Goal: Task Accomplishment & Management: Use online tool/utility

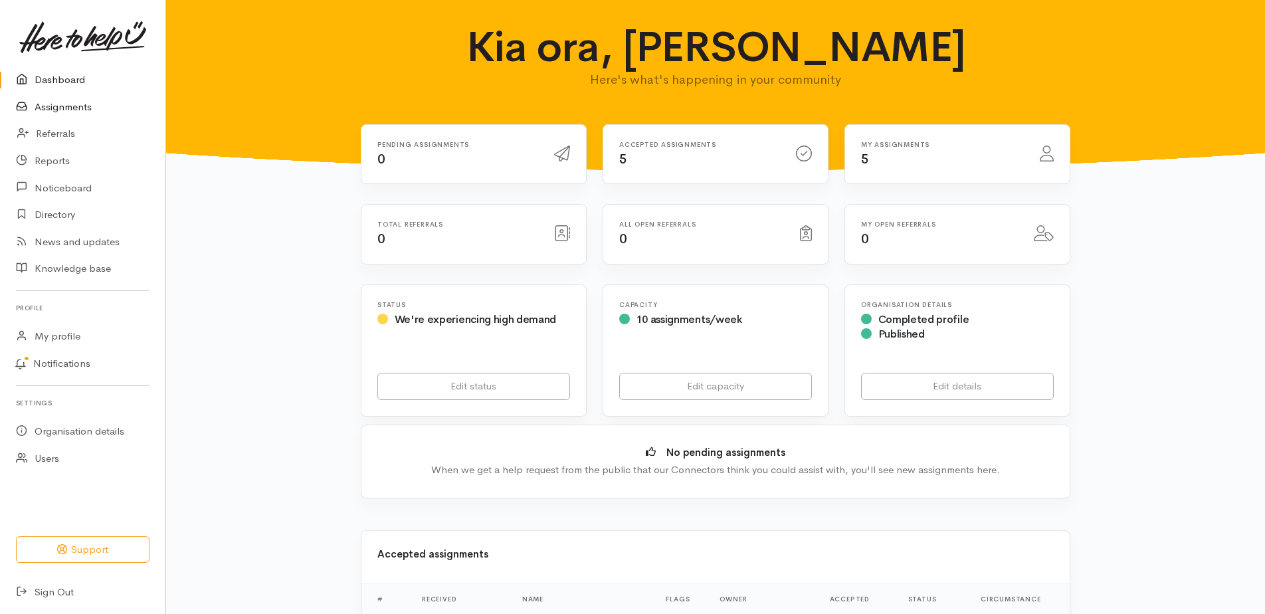
click at [62, 114] on link "Assignments" at bounding box center [82, 107] width 165 height 27
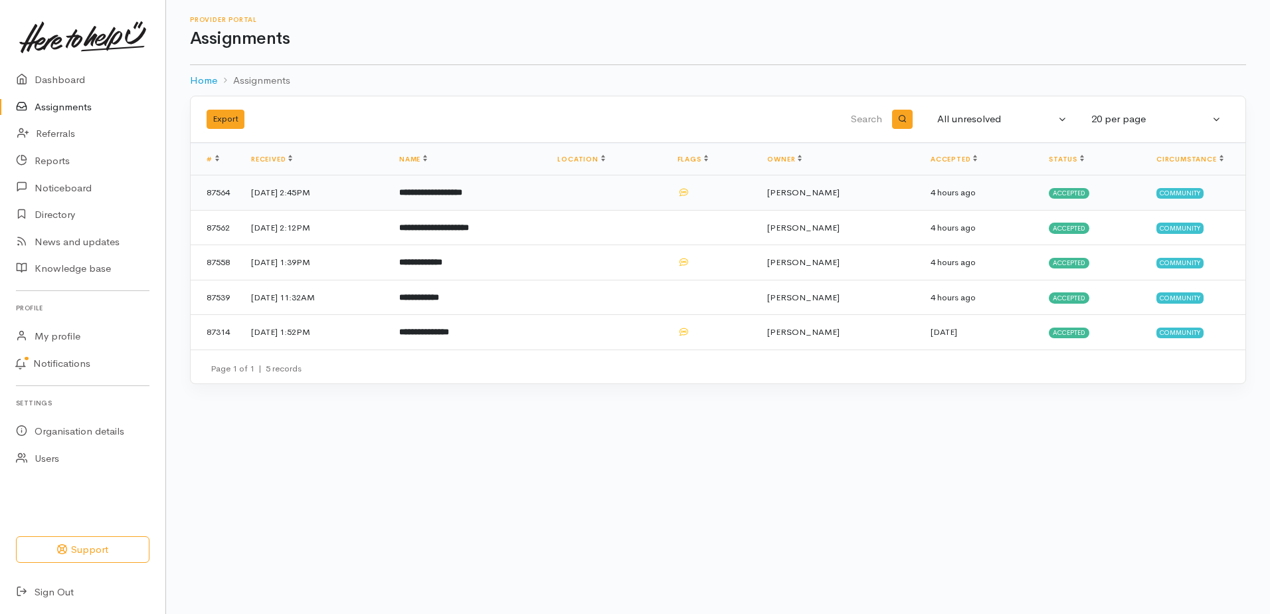
click at [462, 197] on b "**********" at bounding box center [430, 192] width 63 height 9
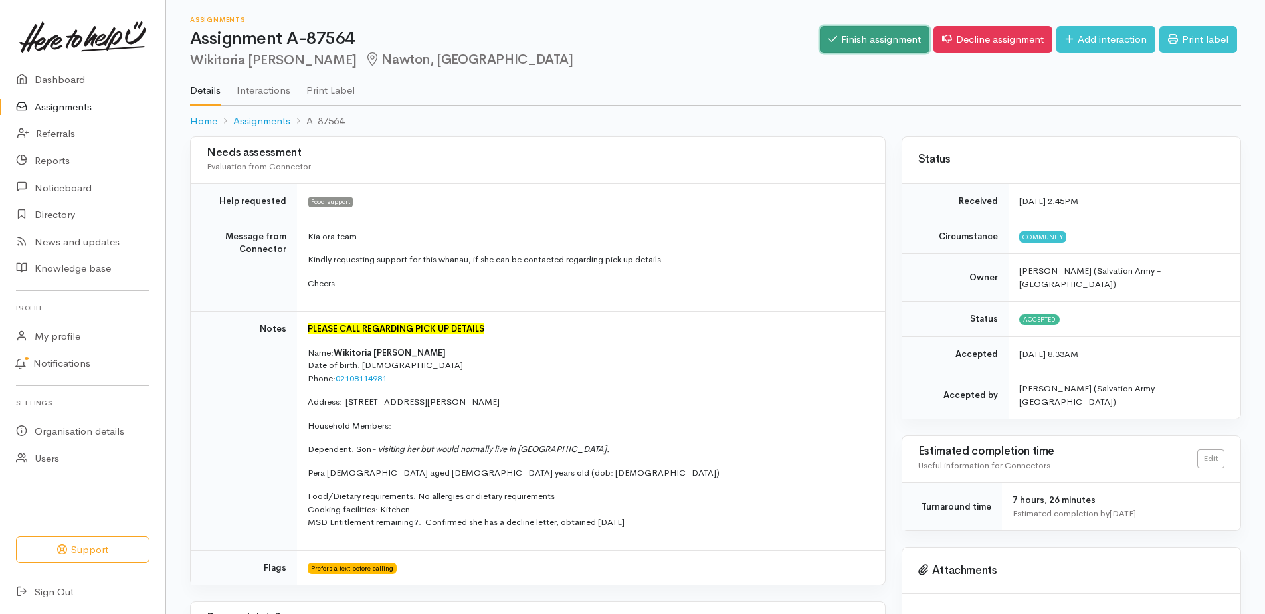
click at [820, 43] on link "Finish assignment" at bounding box center [875, 39] width 110 height 27
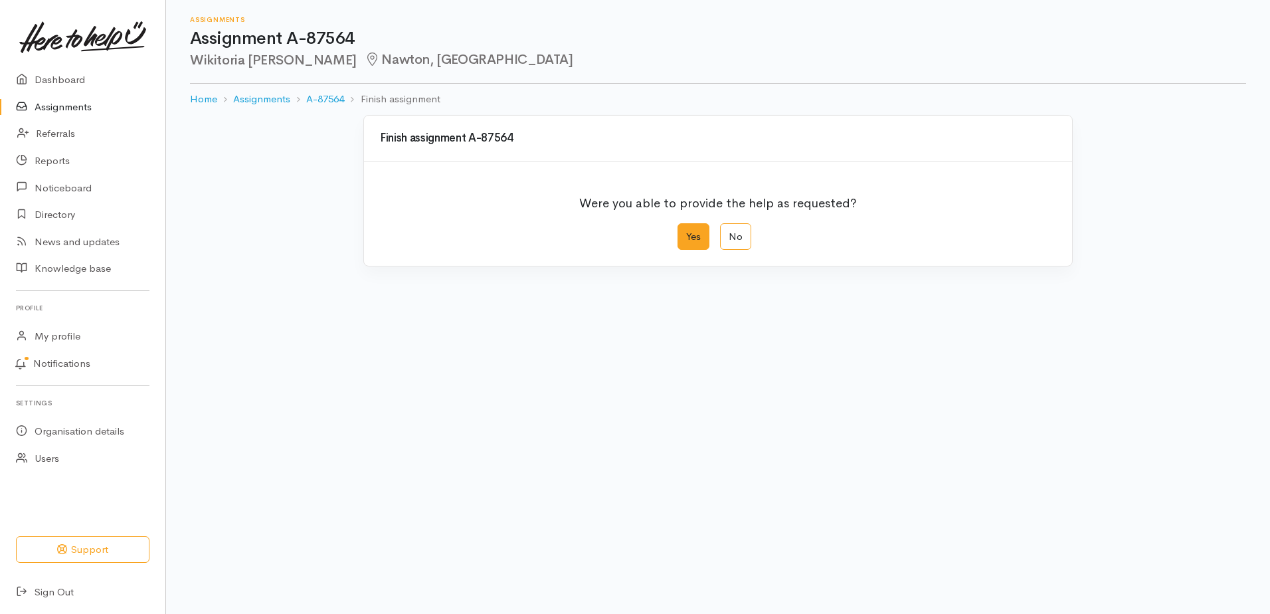
click at [683, 251] on label "Yes" at bounding box center [694, 236] width 32 height 27
click at [683, 232] on input "Yes" at bounding box center [682, 227] width 9 height 9
radio input "true"
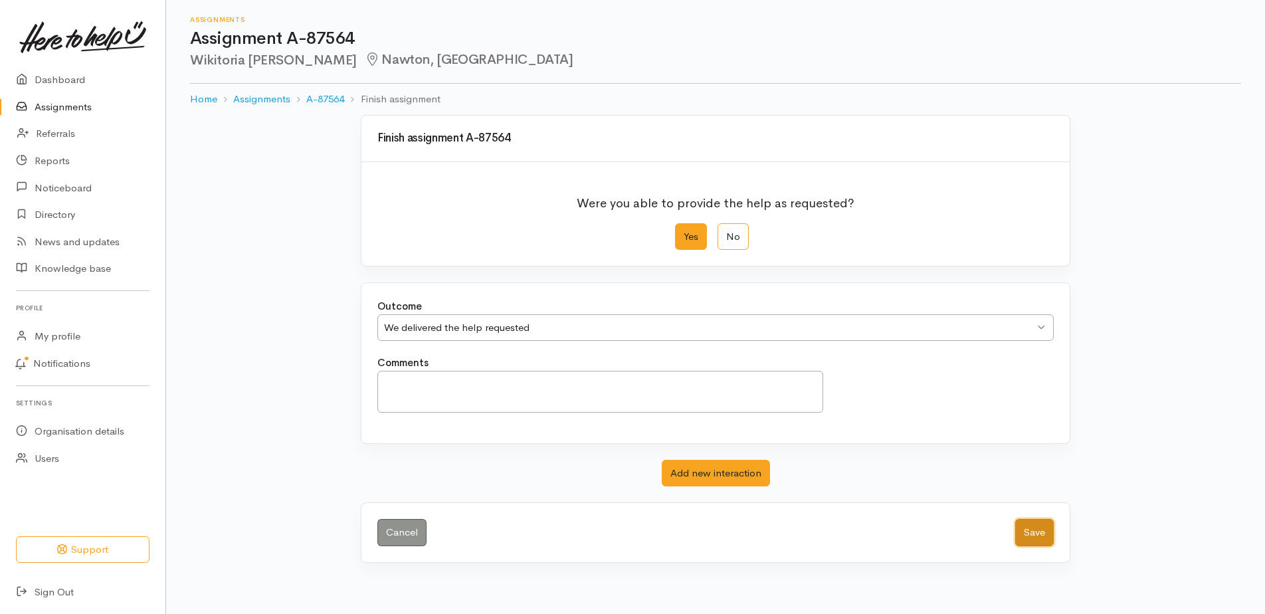
click at [1028, 546] on button "Save" at bounding box center [1034, 532] width 39 height 27
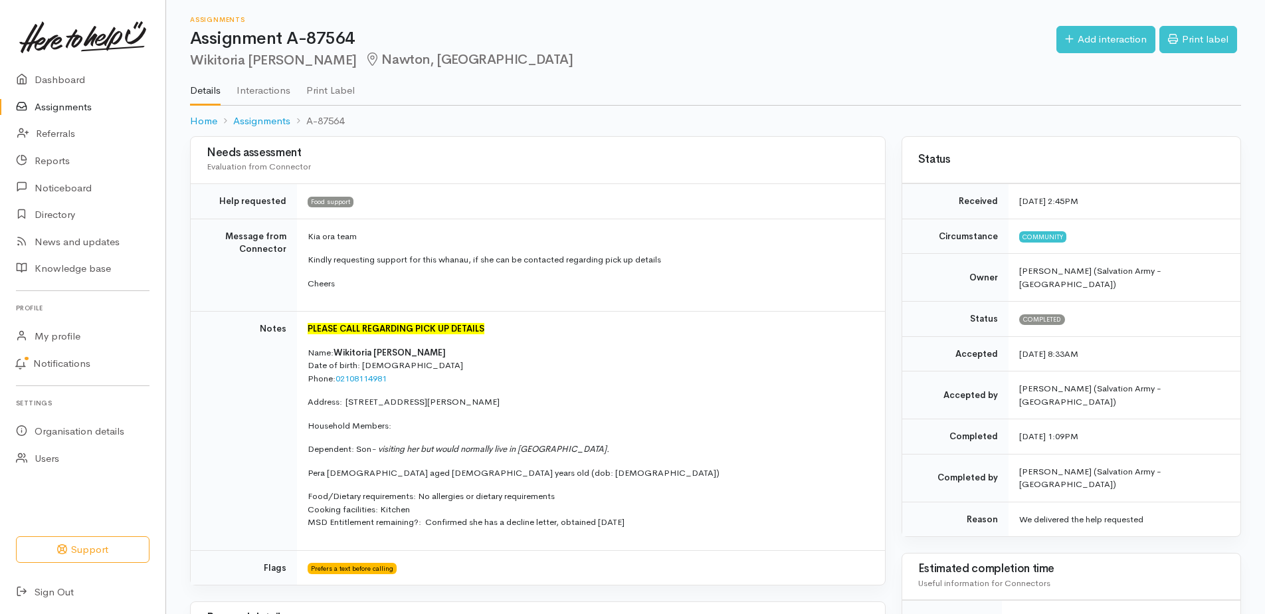
click at [81, 111] on link "Assignments" at bounding box center [82, 107] width 165 height 27
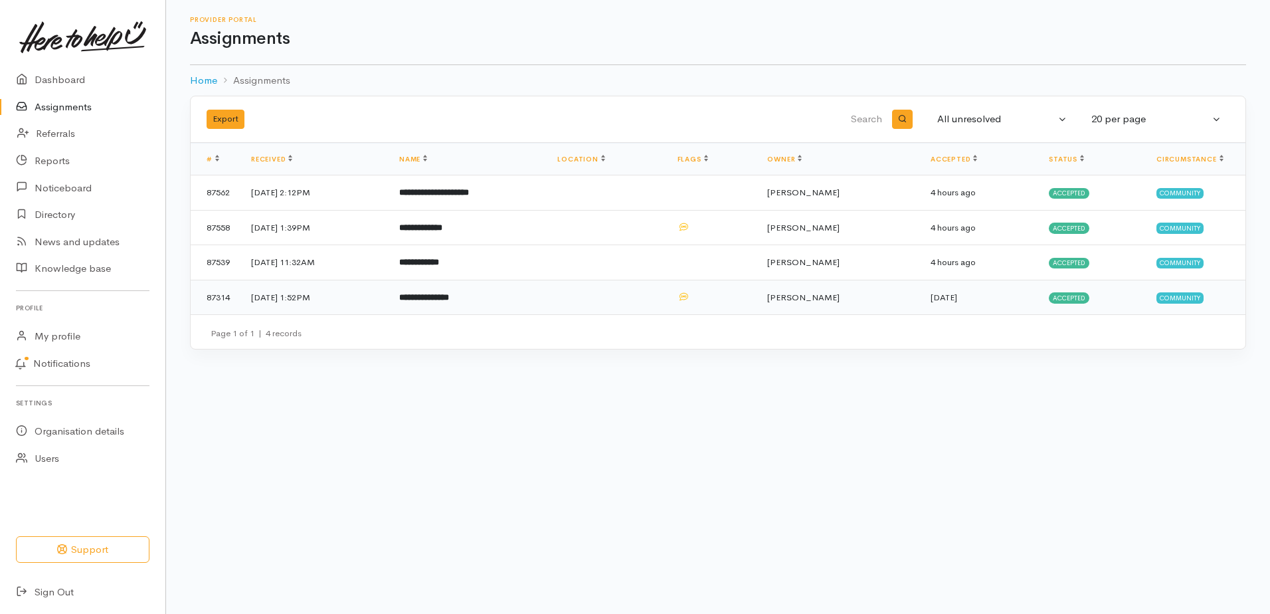
click at [449, 302] on b "**********" at bounding box center [424, 297] width 50 height 9
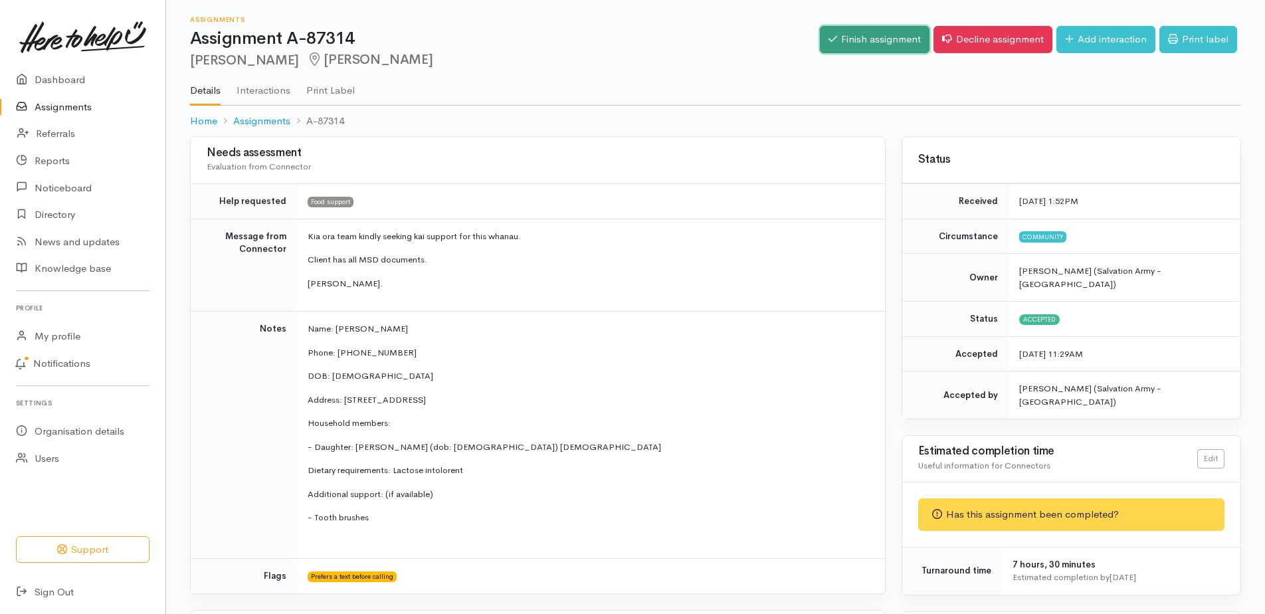
click at [820, 43] on link "Finish assignment" at bounding box center [875, 39] width 110 height 27
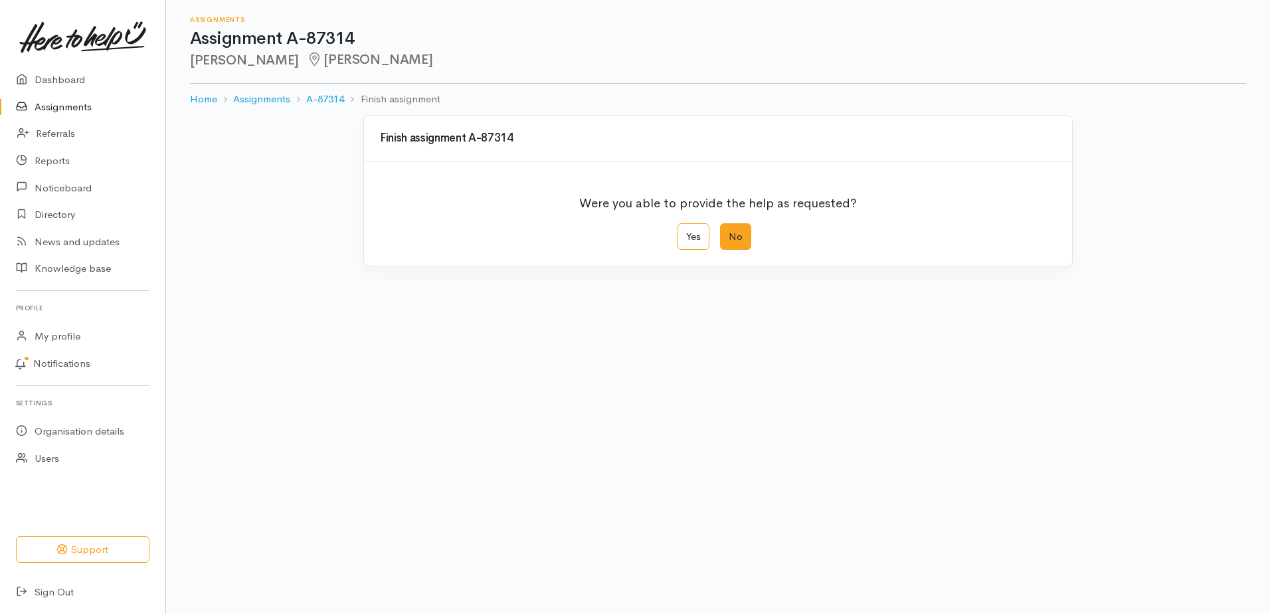
click at [743, 251] on label "No" at bounding box center [735, 236] width 31 height 27
click at [729, 232] on input "No" at bounding box center [724, 227] width 9 height 9
radio input "true"
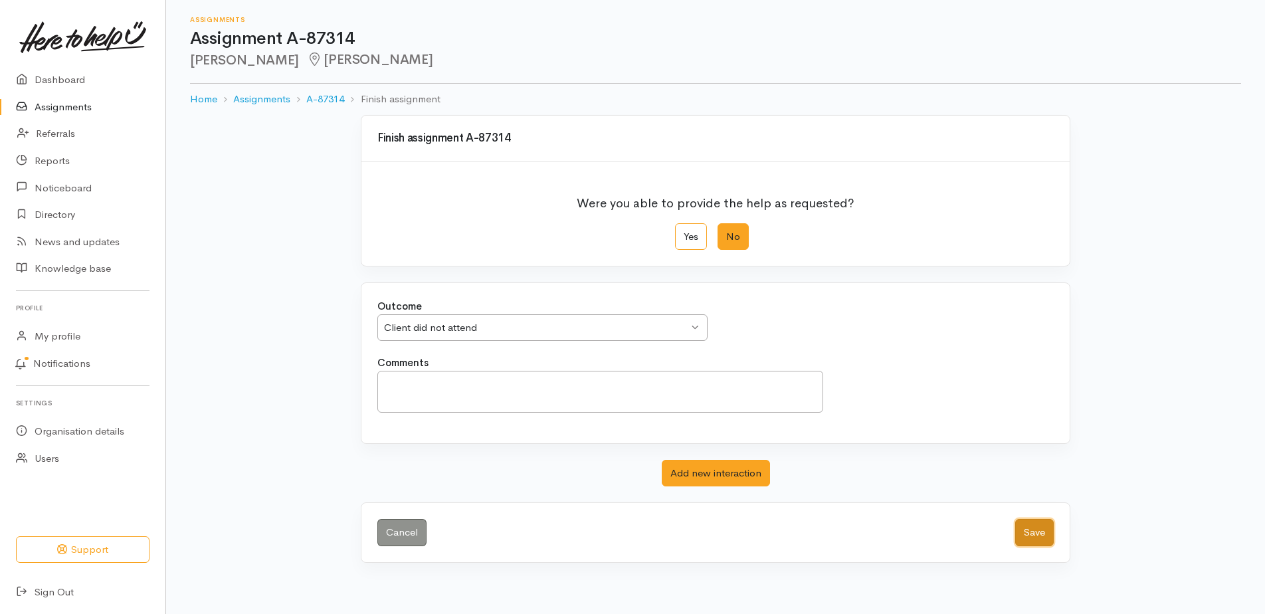
click at [1023, 546] on button "Save" at bounding box center [1034, 532] width 39 height 27
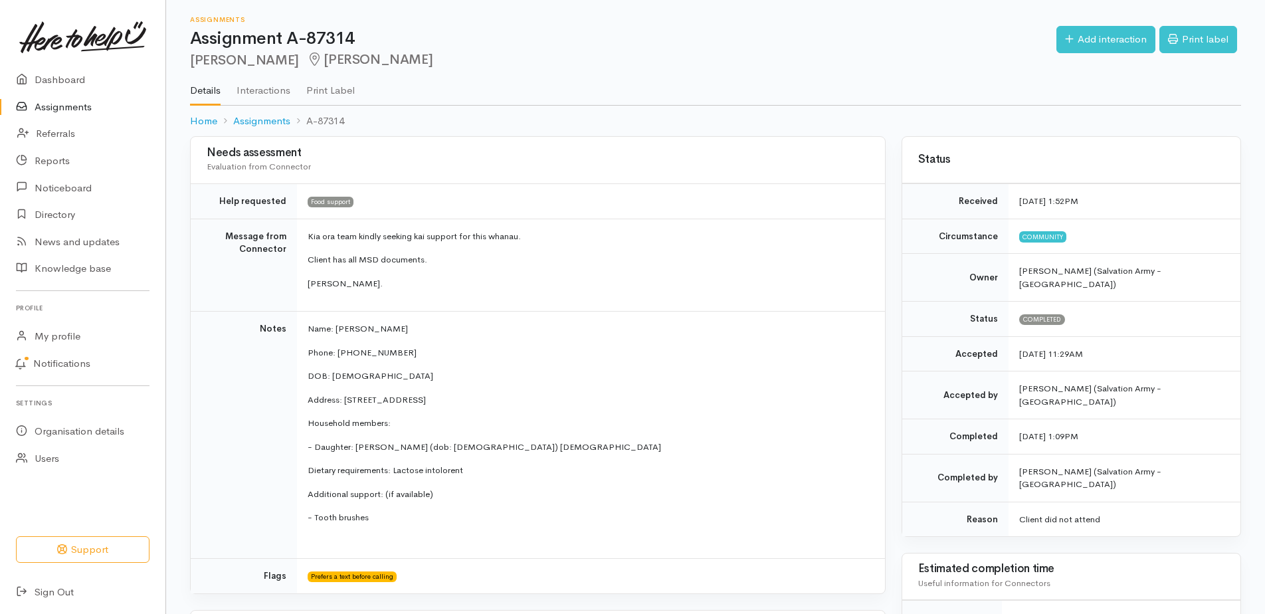
click at [63, 114] on link "Assignments" at bounding box center [82, 107] width 165 height 27
